Goal: Transaction & Acquisition: Book appointment/travel/reservation

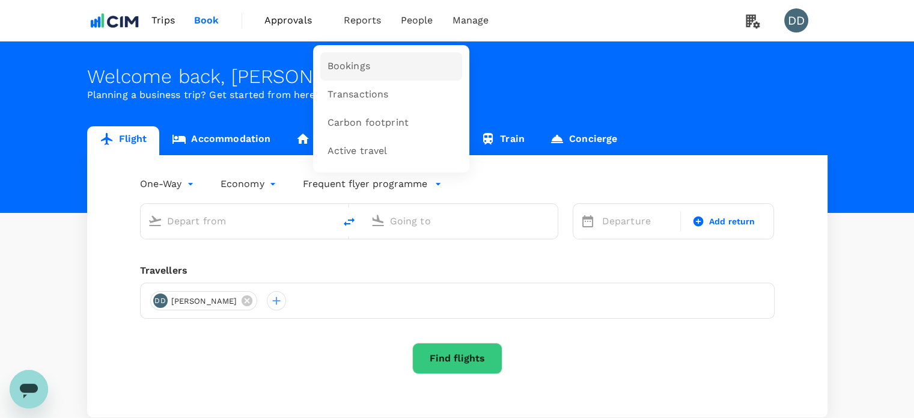
click at [365, 60] on span "Bookings" at bounding box center [348, 66] width 43 height 14
click at [356, 59] on link "Bookings" at bounding box center [391, 66] width 142 height 28
